Goal: Task Accomplishment & Management: Complete application form

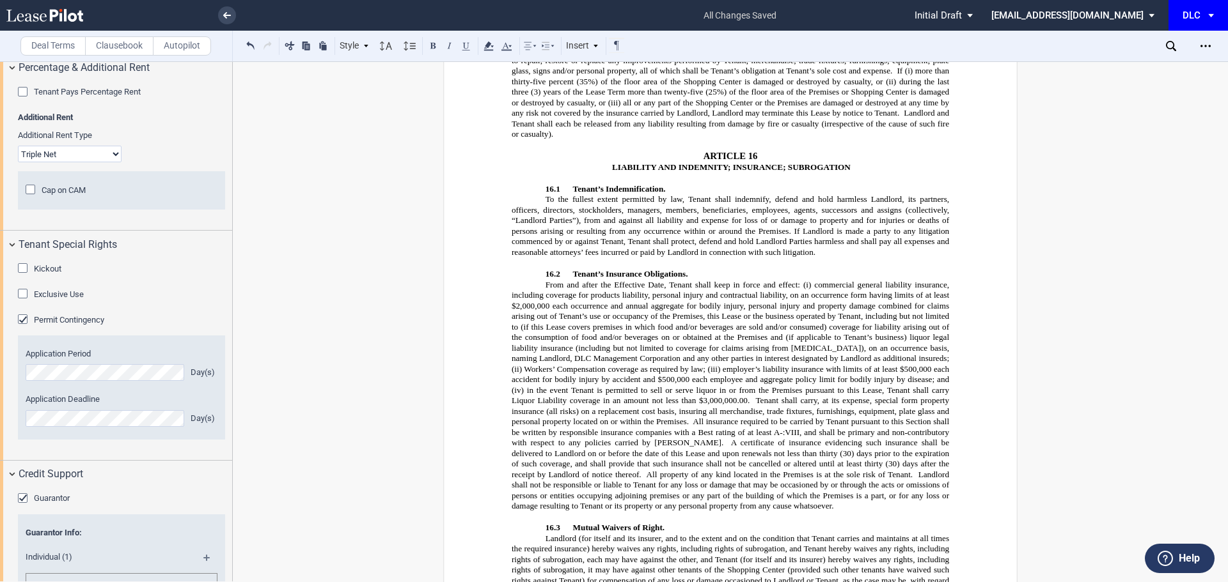
scroll to position [6393, 0]
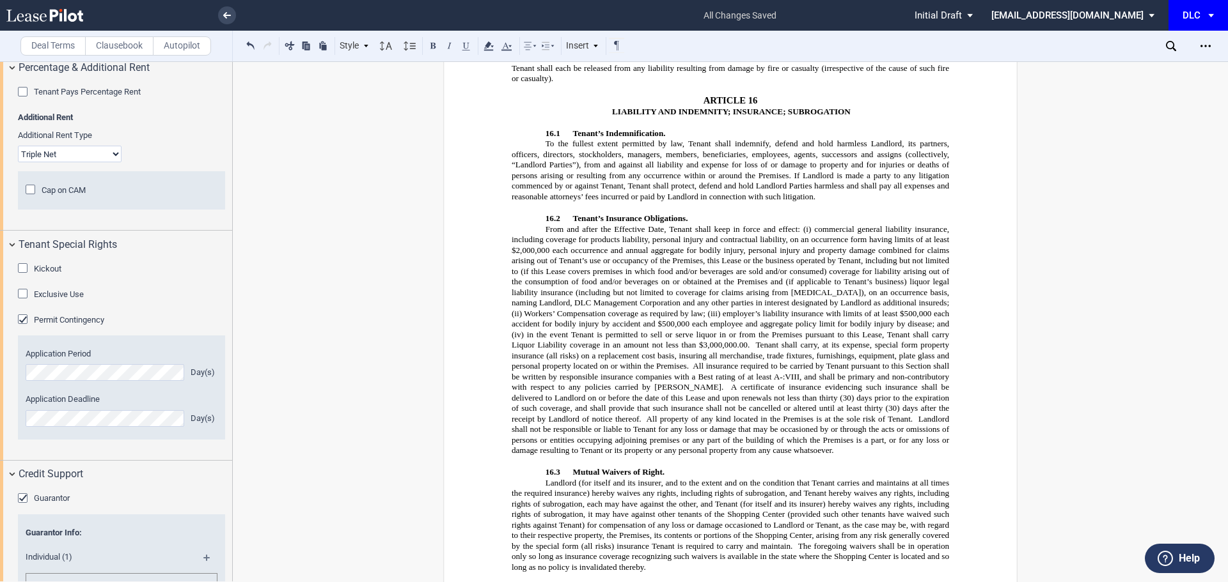
click at [514, 224] on span "commercial general liability insurance, including coverage for products liabili…" at bounding box center [731, 271] width 440 height 94
click at [625, 224] on span "commercial general liability insurance, including coverage for products liabili…" at bounding box center [731, 271] width 440 height 94
click at [616, 224] on span "commercial general liability insurance, including coverage for products liabili…" at bounding box center [731, 271] width 440 height 94
click at [620, 224] on span "commercial general liability insurance, including coverage for products liabili…" at bounding box center [731, 271] width 440 height 94
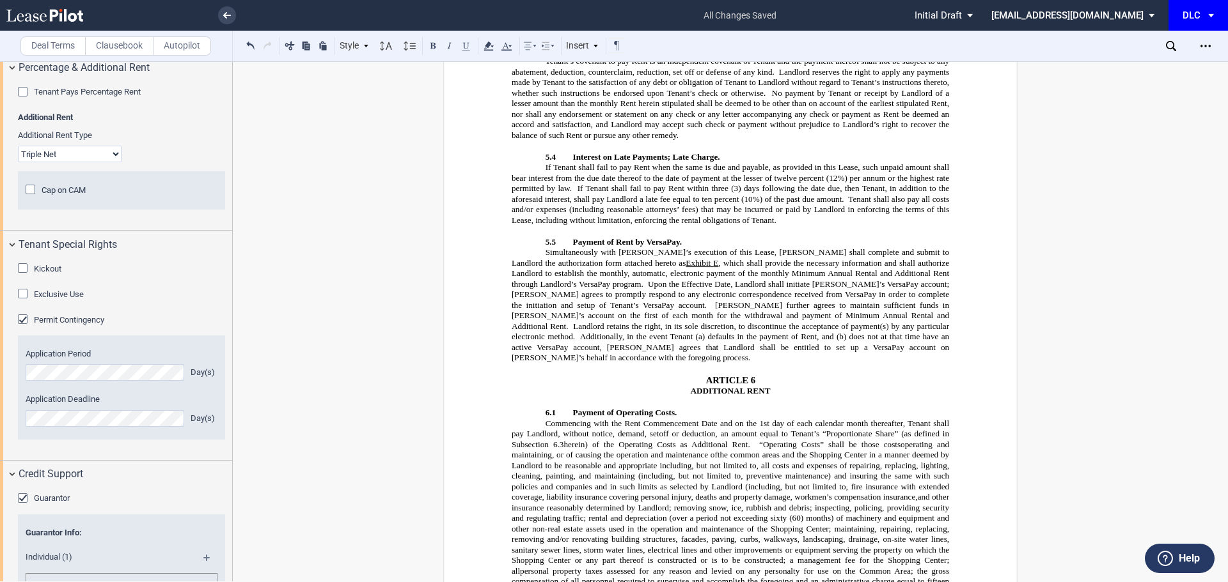
scroll to position [2366, 0]
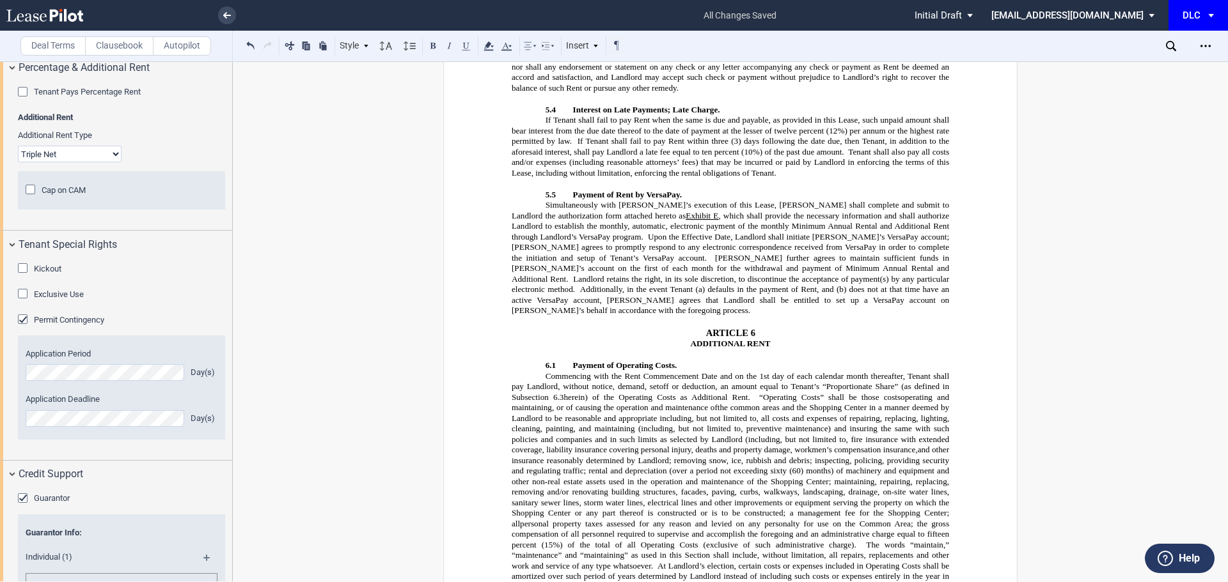
click at [823, 302] on p "Simultaneously with [PERSON_NAME]’s execution of this Lease, Tenant shall compl…" at bounding box center [729, 259] width 437 height 116
click at [570, 240] on span ", which shall provide the necessary information and shall authorize Landlord to…" at bounding box center [731, 226] width 440 height 31
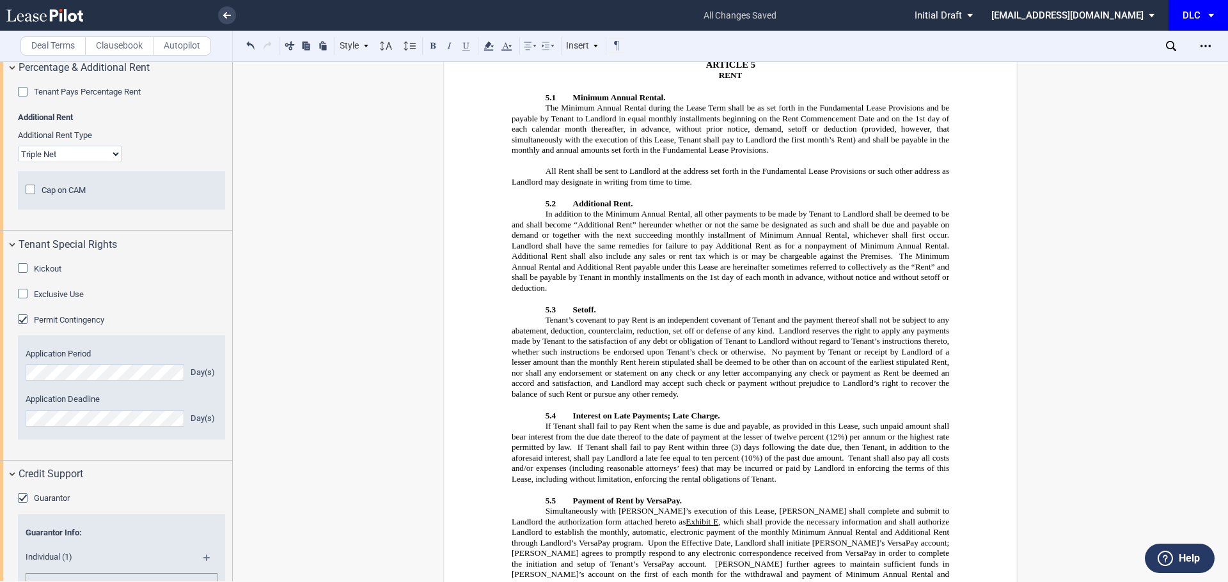
scroll to position [2190, 0]
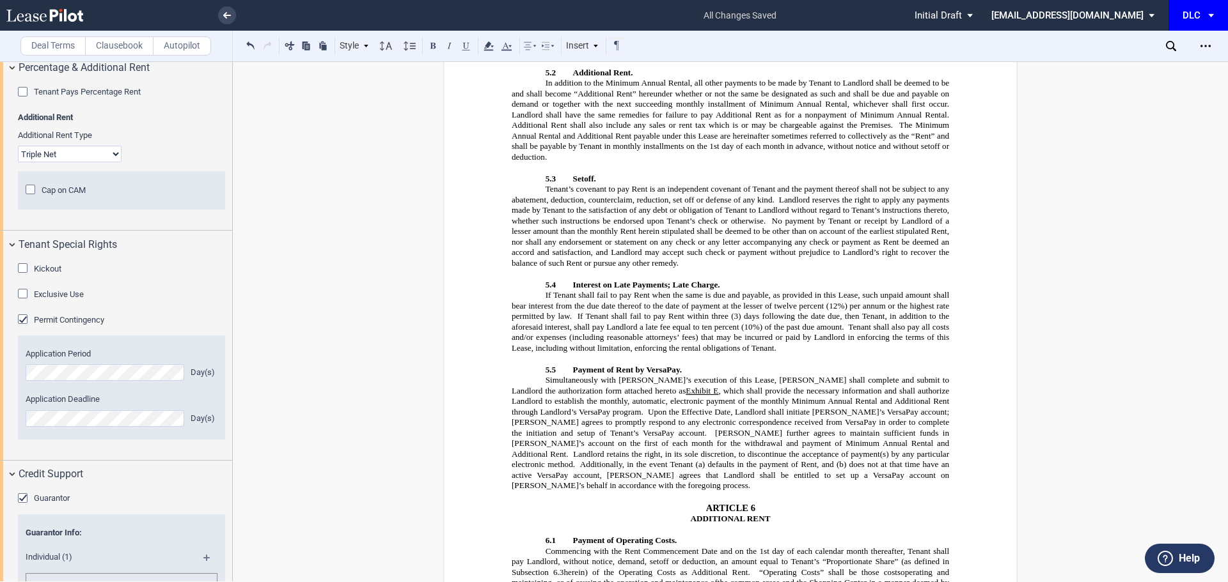
click at [608, 251] on span "No payment by Tenant or receipt by Landlord of a lesser amount than the monthly…" at bounding box center [731, 242] width 440 height 52
click at [584, 343] on p "If Tenant shall fail to pay Rent when the same is due and payable, as provided …" at bounding box center [729, 322] width 437 height 63
click at [581, 403] on span ", which shall provide the necessary information and shall authorize Landlord to…" at bounding box center [731, 401] width 440 height 31
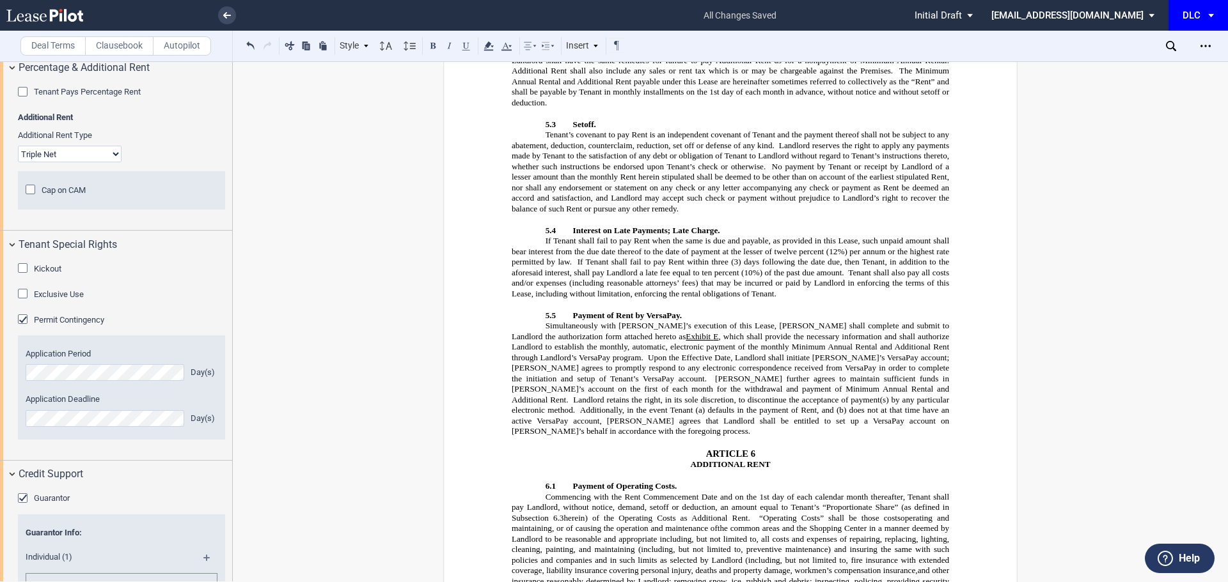
scroll to position [2318, 0]
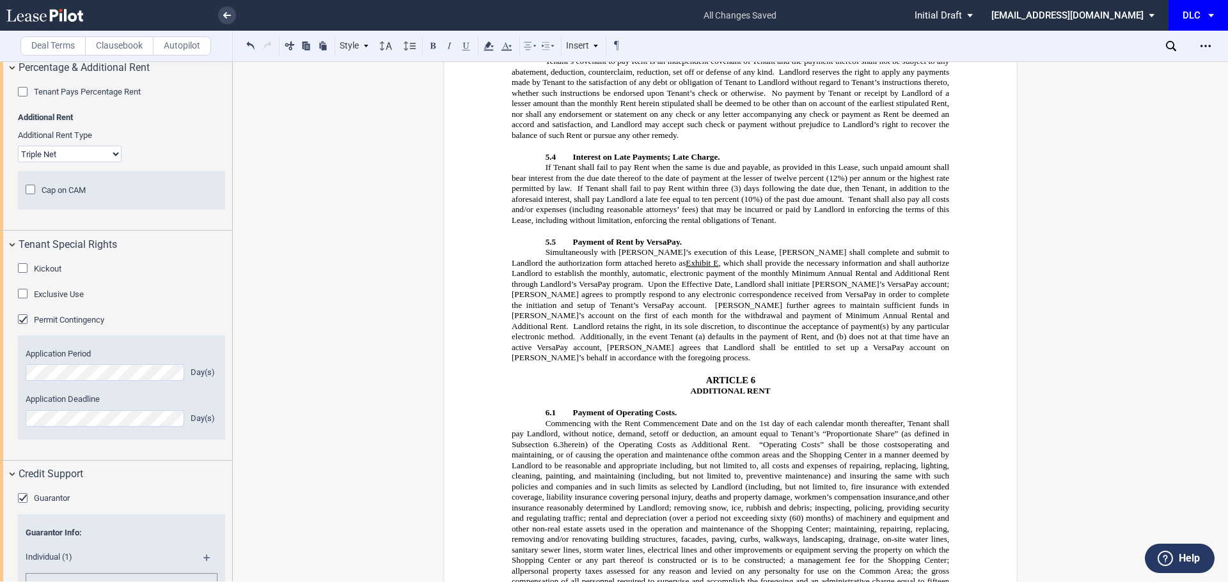
click at [572, 287] on span ", which shall provide the necessary information and shall authorize Landlord to…" at bounding box center [731, 273] width 440 height 31
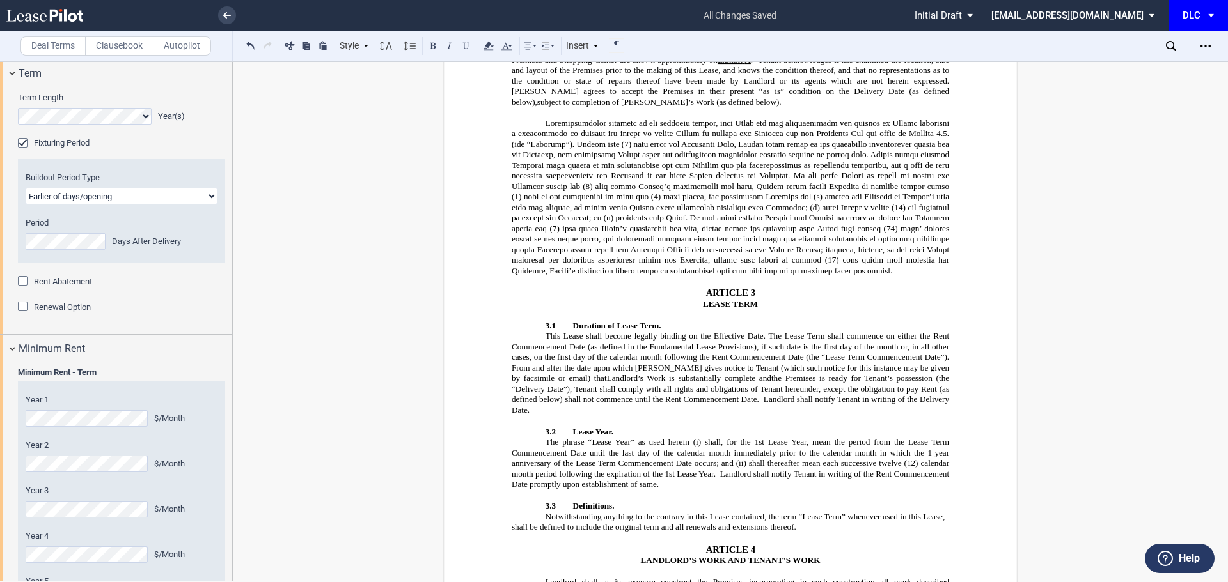
scroll to position [1171, 0]
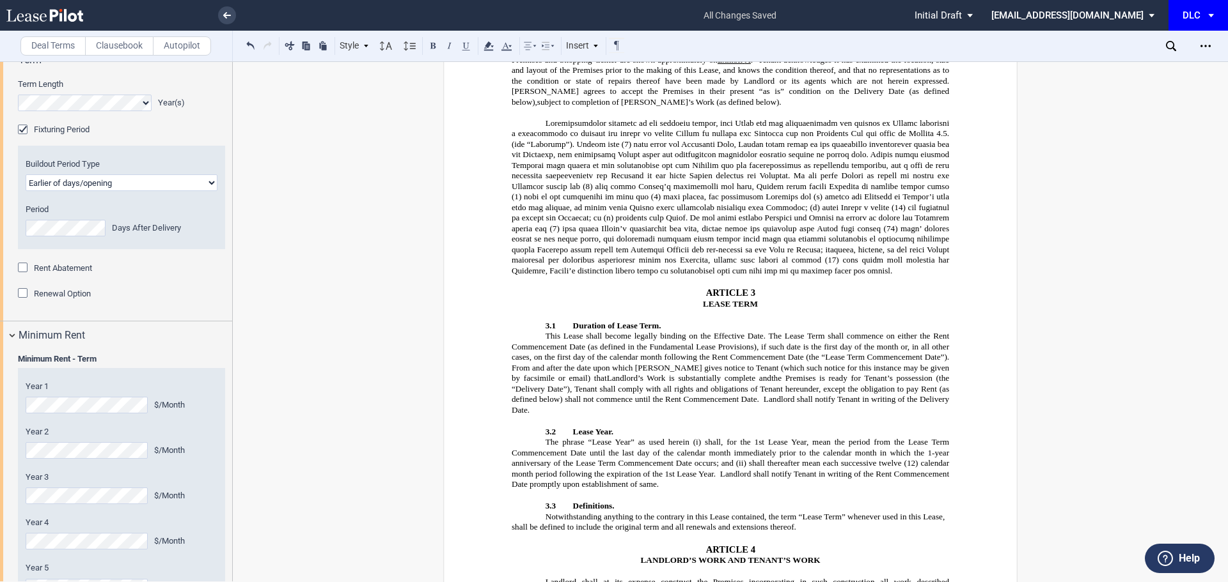
drag, startPoint x: 52, startPoint y: 366, endPoint x: 84, endPoint y: 370, distance: 32.3
click at [52, 299] on span "Renewal Option" at bounding box center [62, 294] width 57 height 10
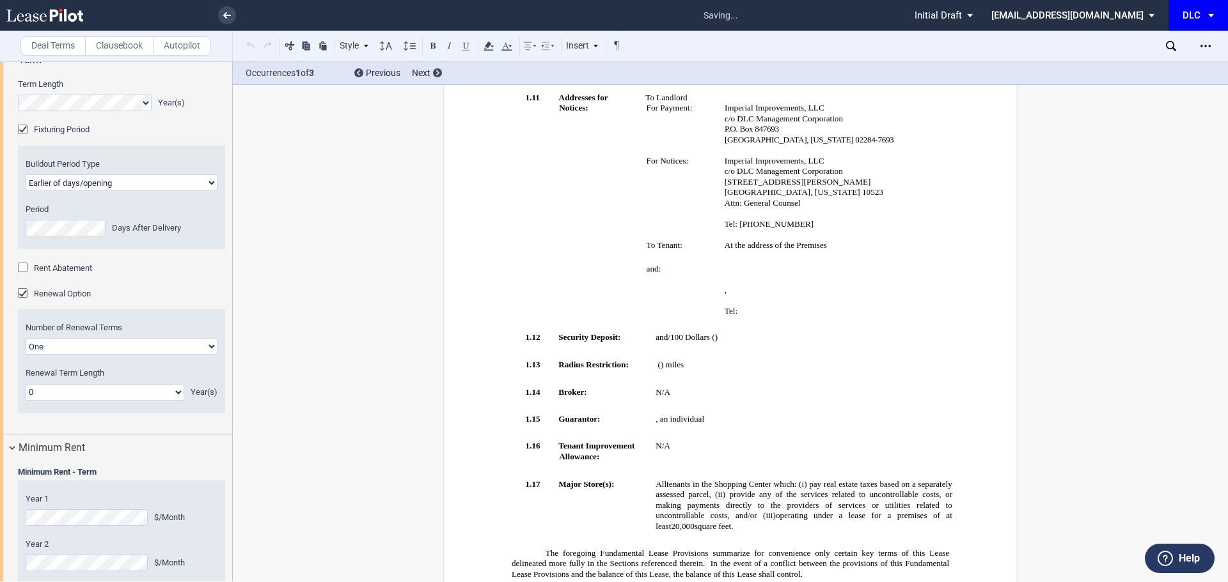
scroll to position [173, 0]
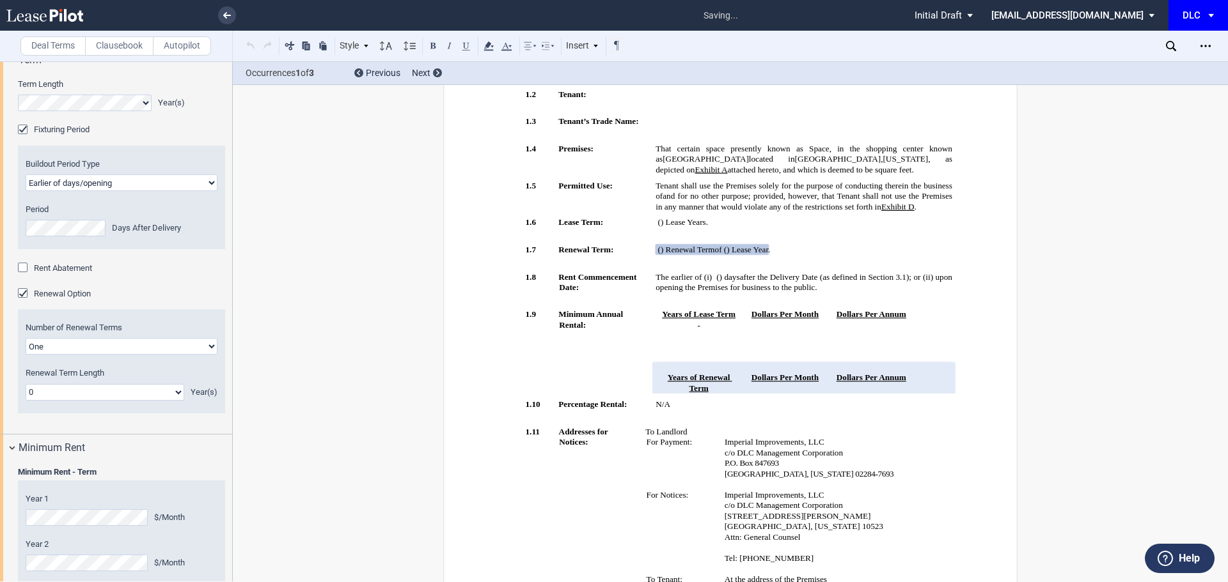
click at [65, 401] on select "0 1 2 3 4 5 6 7 8 9 10 11 12 13 14 15 16 17 18 19 20" at bounding box center [105, 392] width 159 height 17
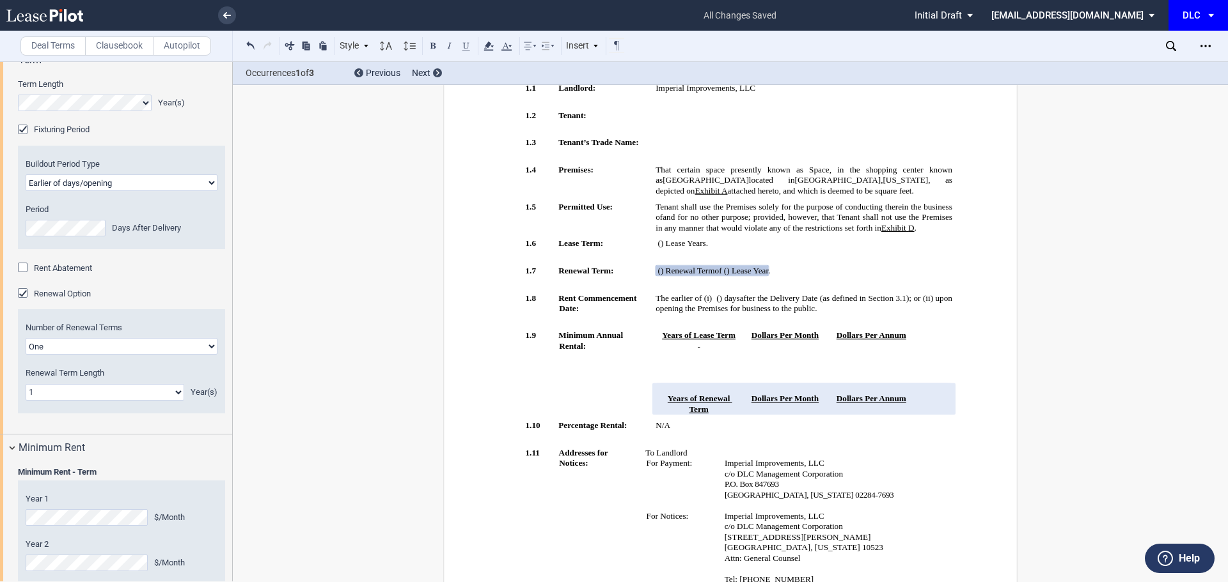
click at [26, 401] on select "0 1 2 3 4 5 6 7 8 9 10 11 12 13 14 15 16 17 18 19 20" at bounding box center [105, 392] width 159 height 17
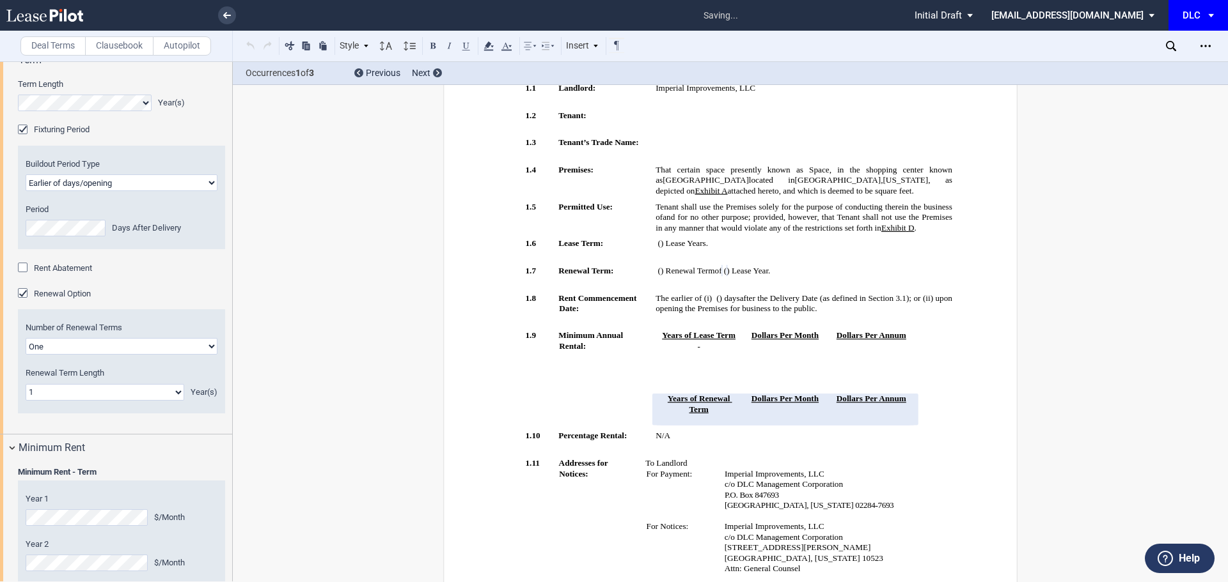
click at [95, 401] on select "0 1 2 3 4 5 6 7 8 9 10 11 12 13 14 15 16 17 18 19 20" at bounding box center [105, 392] width 159 height 17
select select "number:5"
click at [26, 401] on select "0 1 2 3 4 5 6 7 8 9 10 11 12 13 14 15 16 17 18 19 20" at bounding box center [105, 392] width 159 height 17
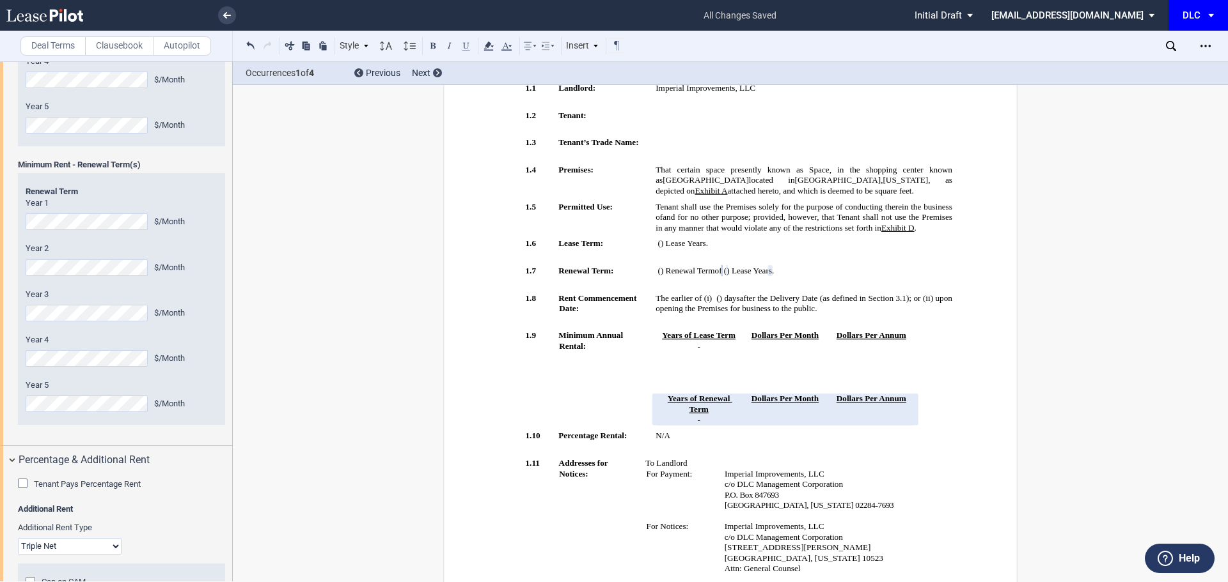
scroll to position [1746, 0]
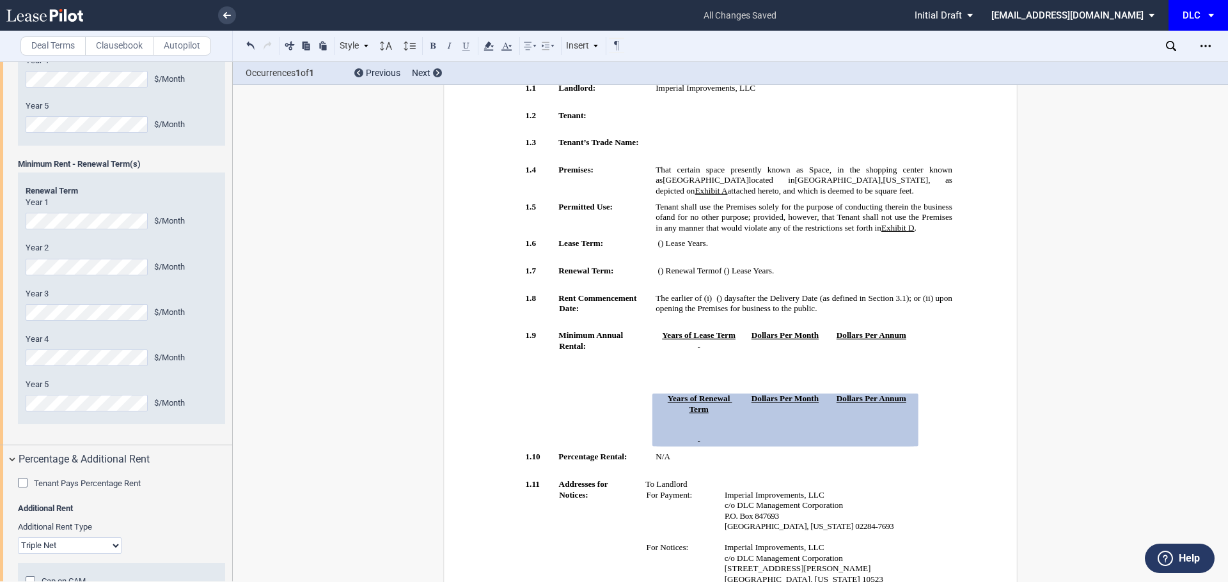
click at [93, 321] on div "Year 3 $/Month" at bounding box center [122, 304] width 192 height 33
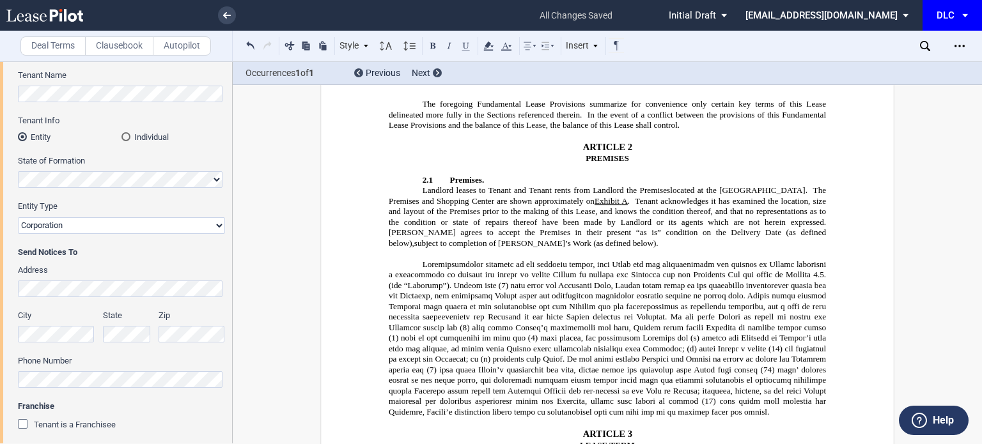
scroll to position [113, 0]
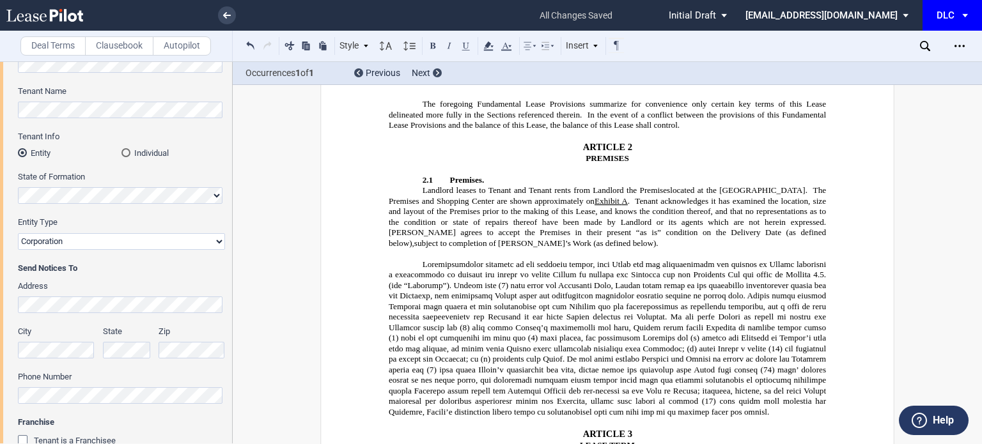
click at [720, 260] on span at bounding box center [609, 338] width 440 height 157
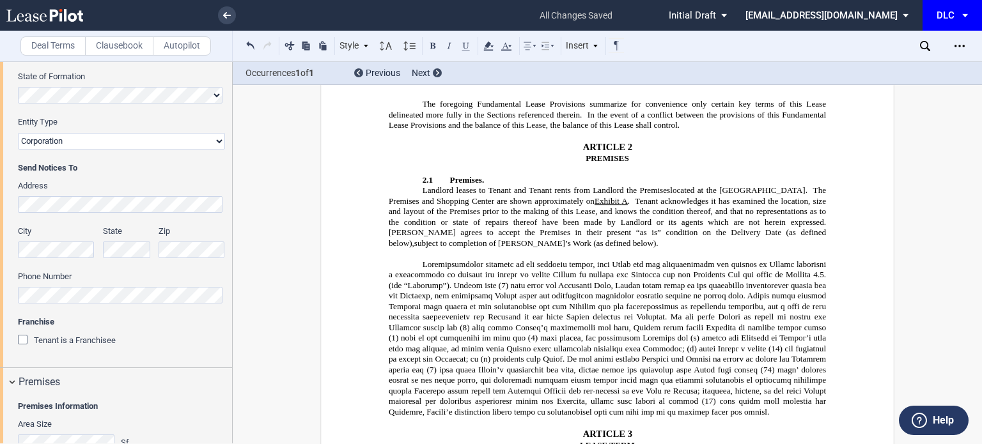
scroll to position [304, 0]
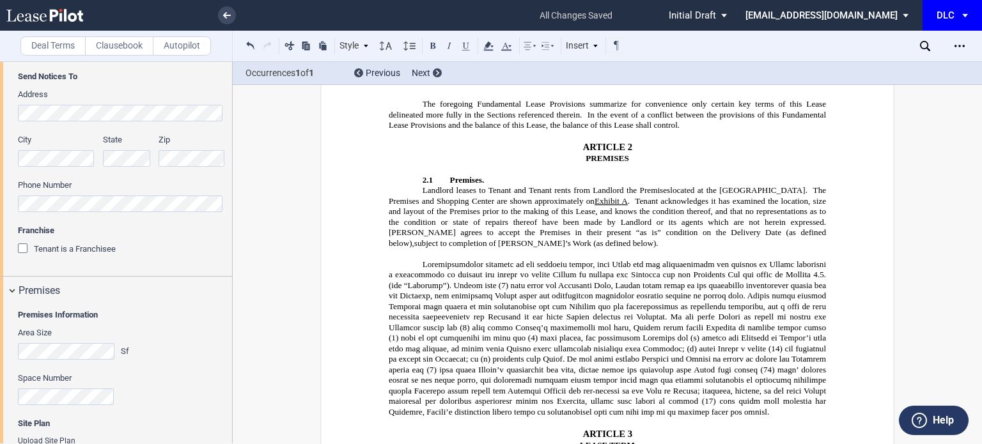
click at [405, 260] on span at bounding box center [609, 338] width 440 height 157
drag, startPoint x: 462, startPoint y: 265, endPoint x: 451, endPoint y: 264, distance: 10.9
click at [451, 264] on span at bounding box center [609, 344] width 440 height 168
click at [818, 283] on span at bounding box center [609, 344] width 440 height 168
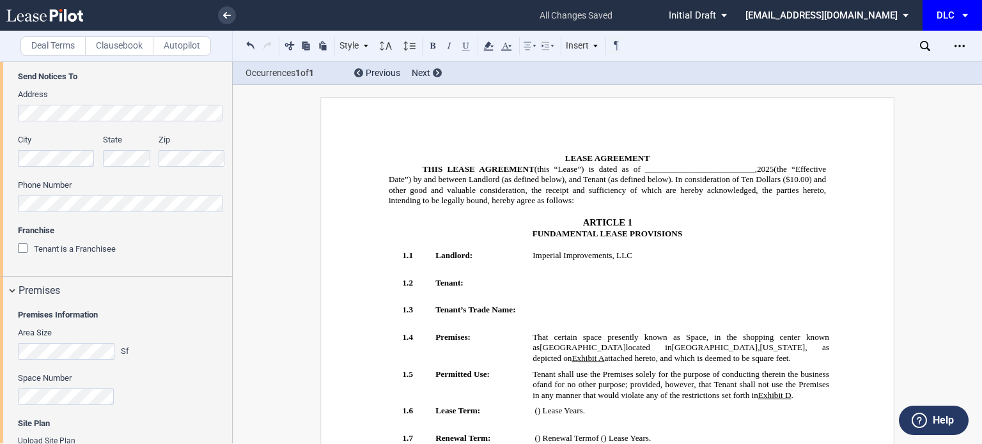
scroll to position [0, 0]
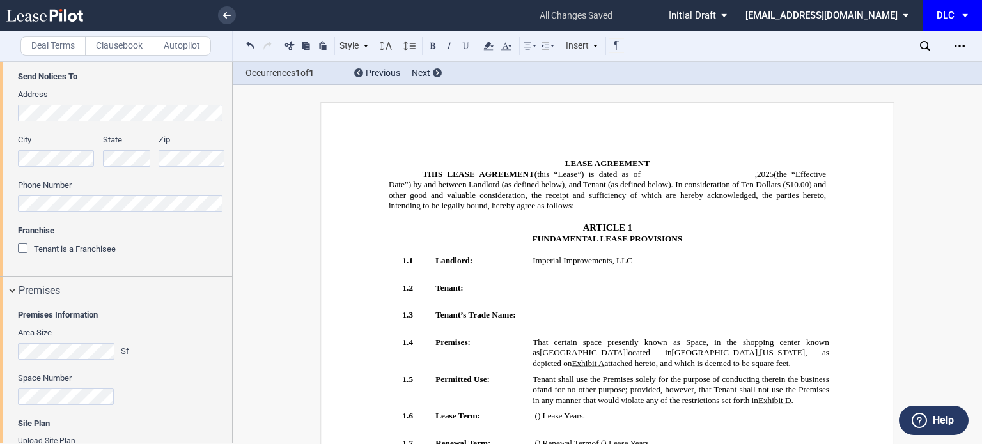
click at [611, 265] on td "Imperial Improvements, LLC" at bounding box center [680, 269] width 307 height 27
click at [956, 47] on icon "Open Lease options menu" at bounding box center [960, 46] width 10 height 10
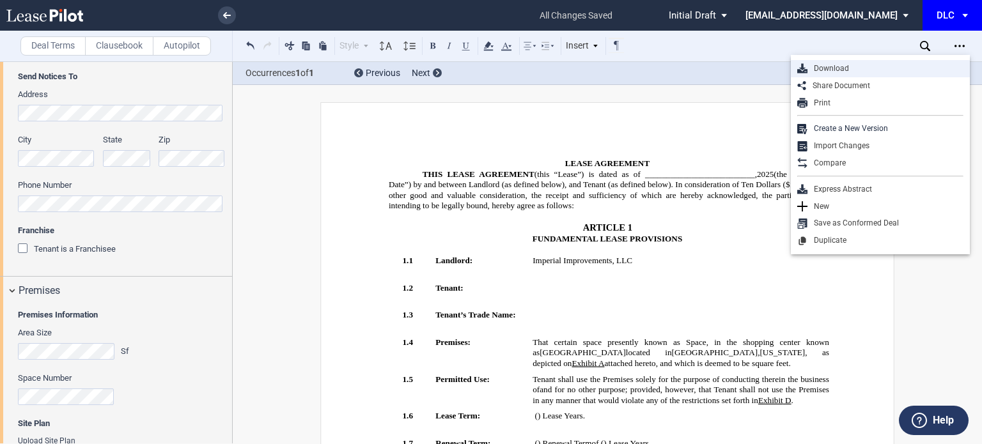
click at [832, 71] on div "Download" at bounding box center [885, 68] width 156 height 11
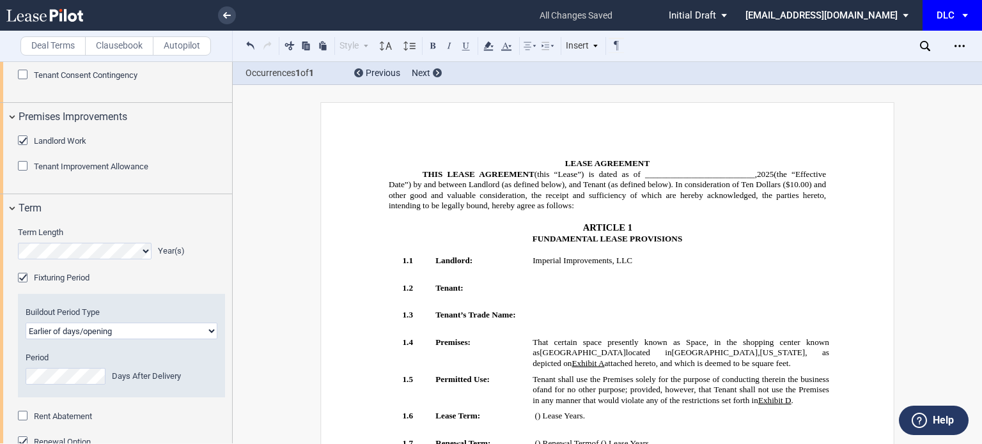
scroll to position [1023, 0]
click at [51, 145] on span "Landlord Work" at bounding box center [60, 141] width 52 height 10
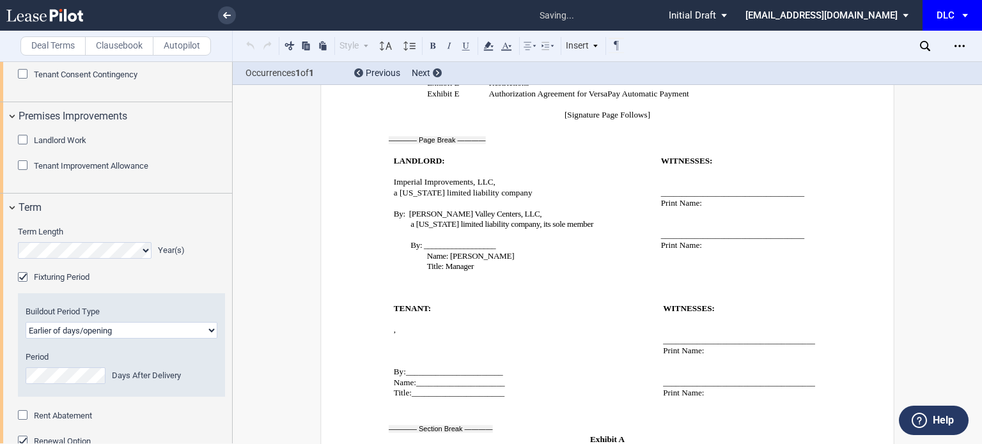
click at [50, 145] on span "Landlord Work" at bounding box center [60, 141] width 52 height 10
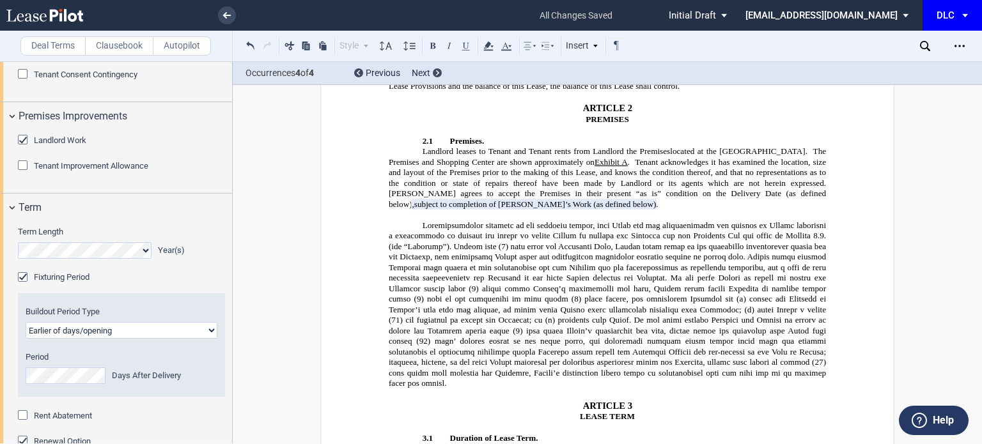
scroll to position [1048, 0]
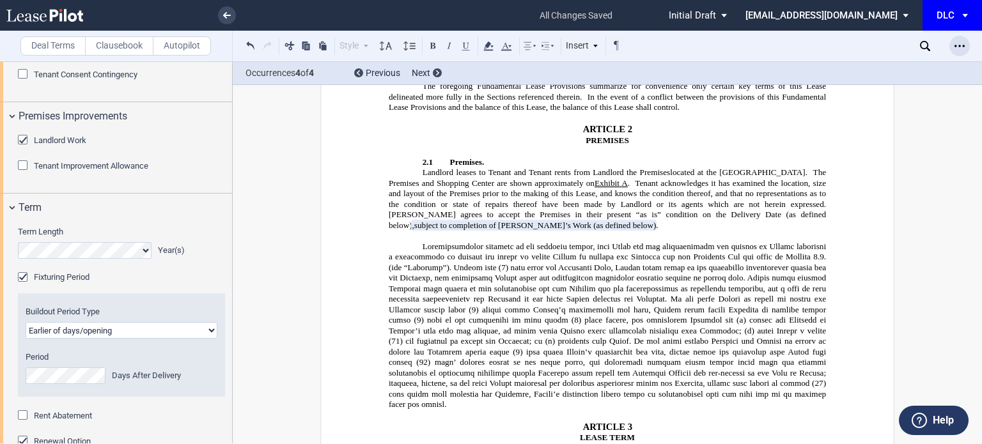
click at [961, 50] on icon "Open Lease options menu" at bounding box center [960, 46] width 10 height 10
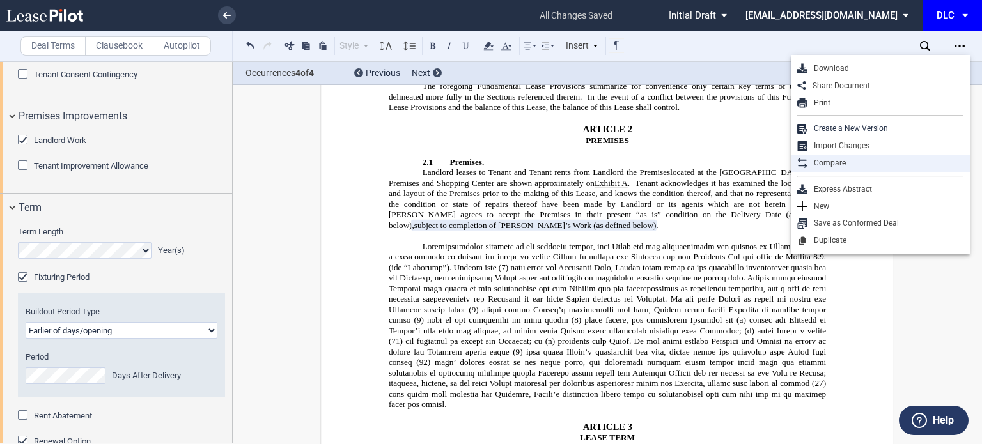
click at [829, 158] on div "Compare" at bounding box center [885, 163] width 156 height 11
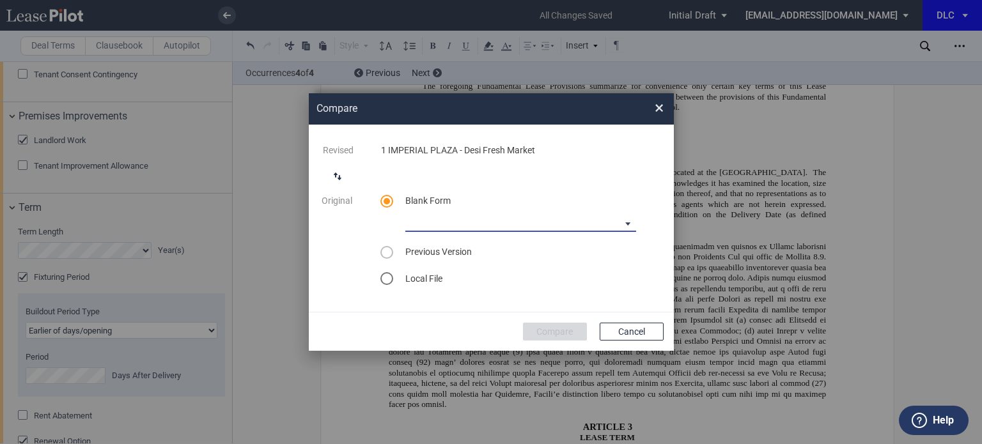
click at [426, 224] on md-select "DLC Blank Long Form DLC Blank Short Form" at bounding box center [520, 222] width 231 height 19
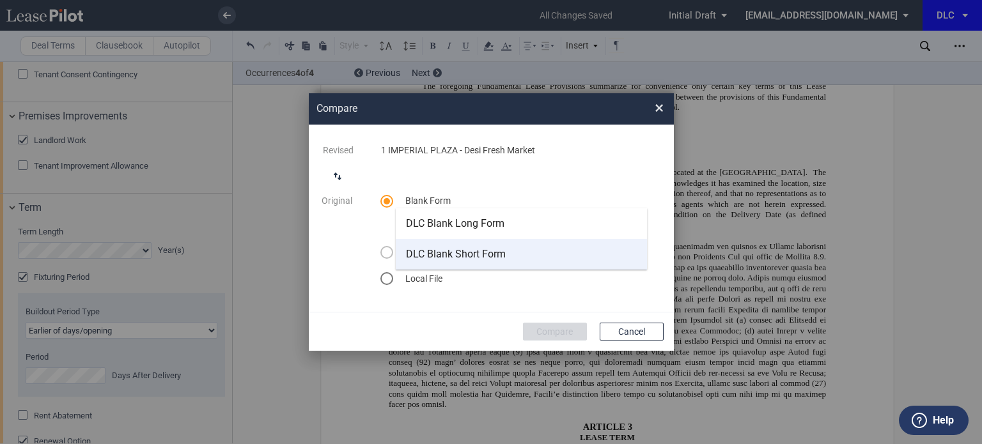
click at [454, 258] on div "DLC Blank Short Form" at bounding box center [456, 254] width 100 height 14
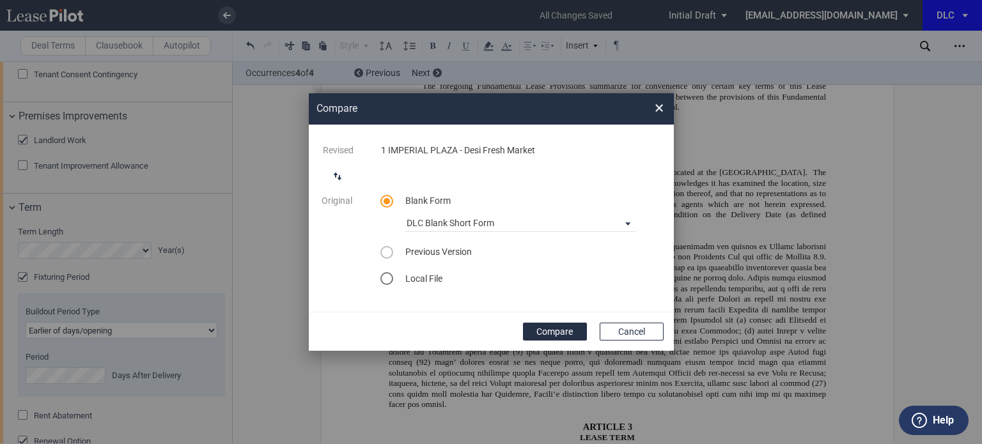
click at [567, 341] on compare-modal "Compare × Revised 1 IMPERIAL PLAZA - Desi Fresh Market Original Blank Form DLC …" at bounding box center [491, 222] width 365 height 258
click at [568, 334] on button "Compare" at bounding box center [555, 332] width 64 height 18
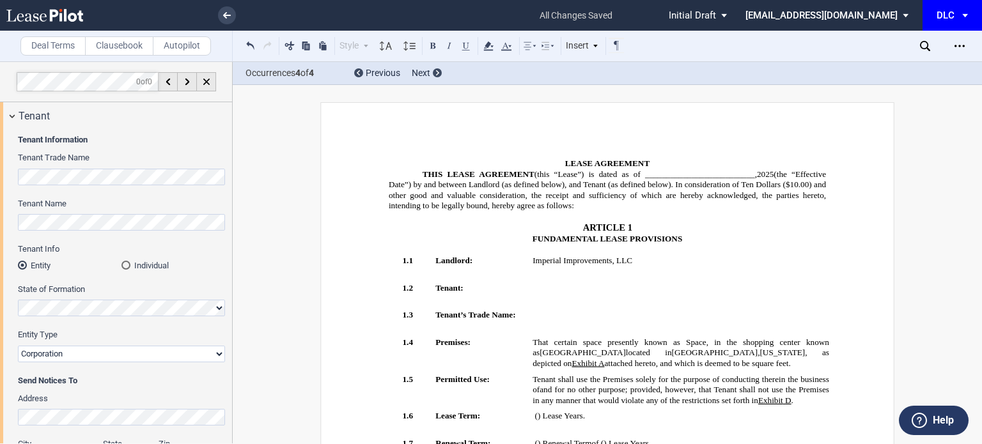
select select "number:5"
